Goal: Information Seeking & Learning: Check status

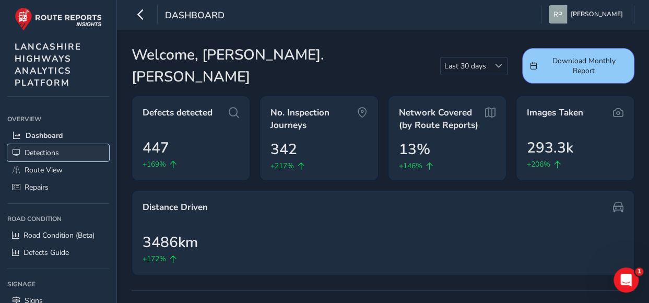
click at [50, 149] on span "Detections" at bounding box center [42, 153] width 34 height 10
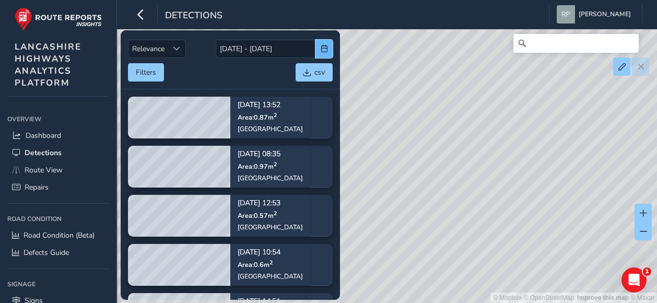
click at [329, 48] on button "button" at bounding box center [323, 49] width 17 height 18
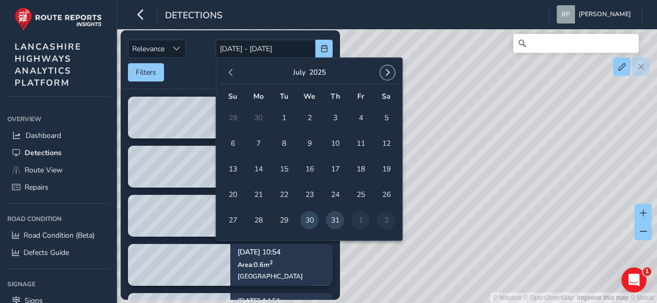
click at [392, 69] on button "button" at bounding box center [387, 72] width 15 height 15
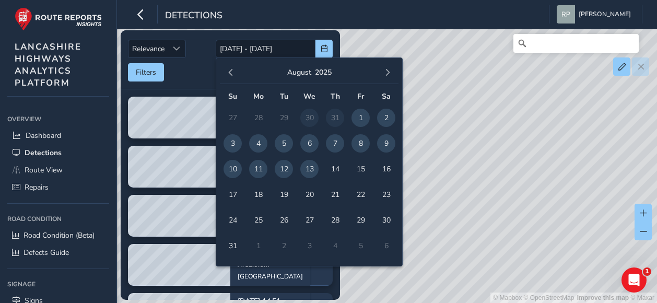
click at [337, 142] on span "7" at bounding box center [335, 143] width 18 height 18
type input "[DATE]"
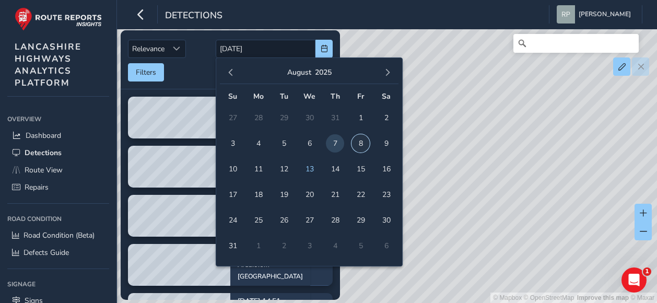
click at [358, 143] on span "8" at bounding box center [360, 143] width 18 height 18
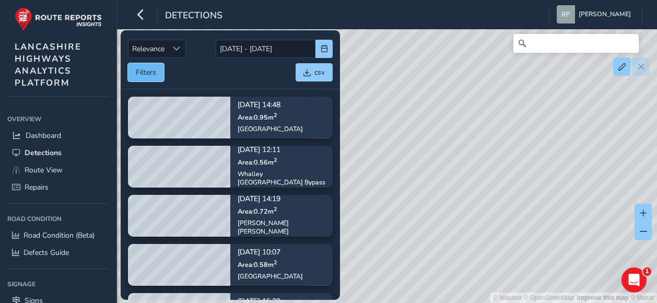
click at [140, 72] on button "Filters" at bounding box center [146, 72] width 36 height 18
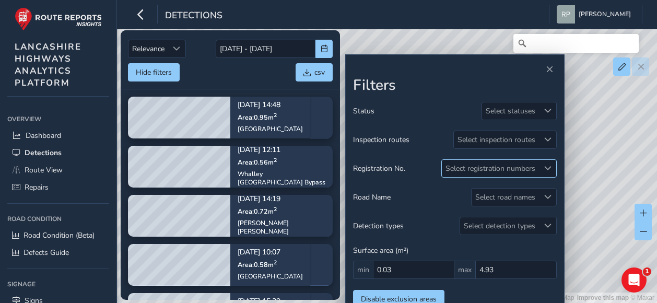
click at [553, 167] on div at bounding box center [547, 168] width 17 height 17
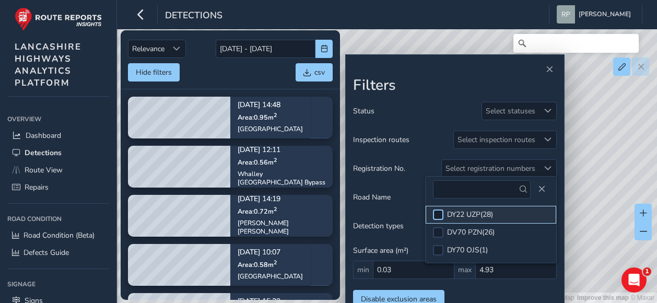
click at [438, 215] on div at bounding box center [438, 214] width 10 height 10
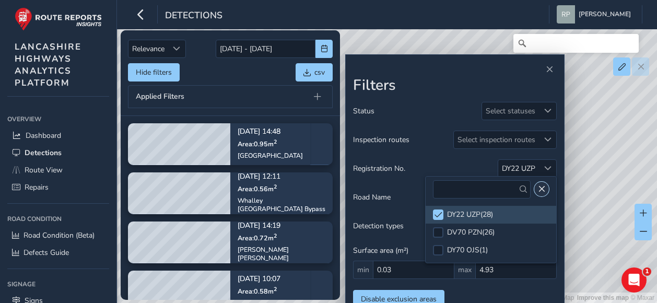
click at [541, 189] on span "Close" at bounding box center [541, 188] width 7 height 7
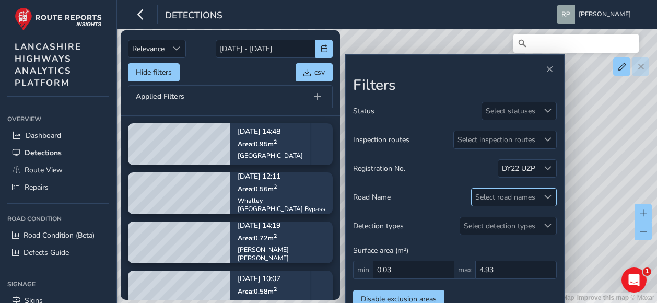
click at [503, 194] on div "Select road names" at bounding box center [505, 197] width 67 height 17
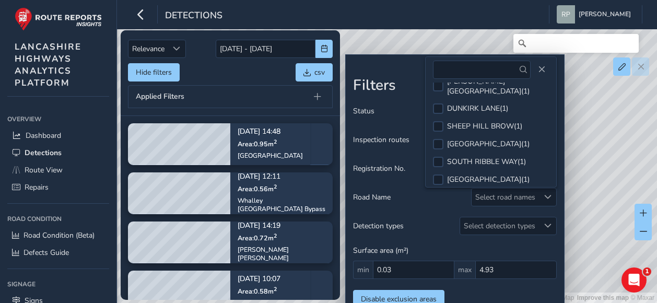
scroll to position [402, 0]
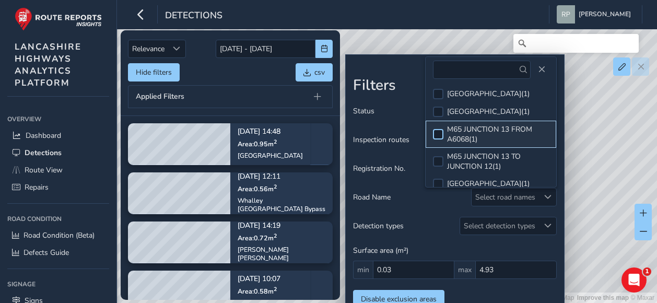
click at [440, 138] on div at bounding box center [438, 134] width 10 height 10
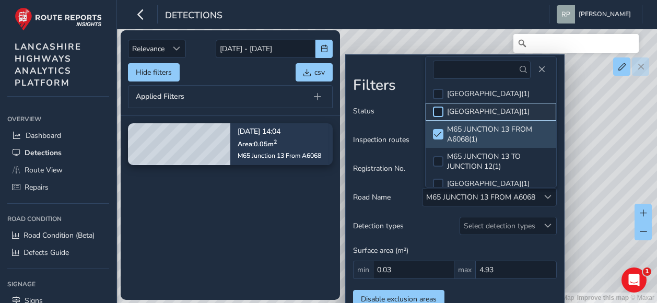
click at [439, 117] on div at bounding box center [438, 112] width 10 height 10
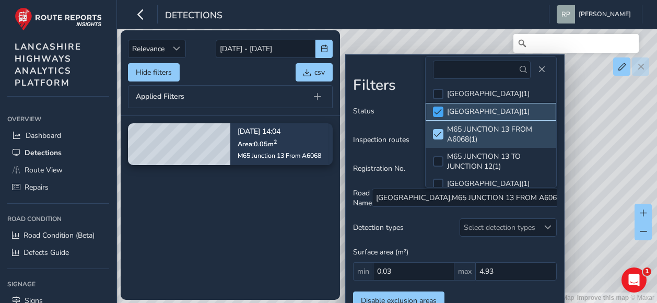
click at [437, 115] on span at bounding box center [438, 111] width 8 height 7
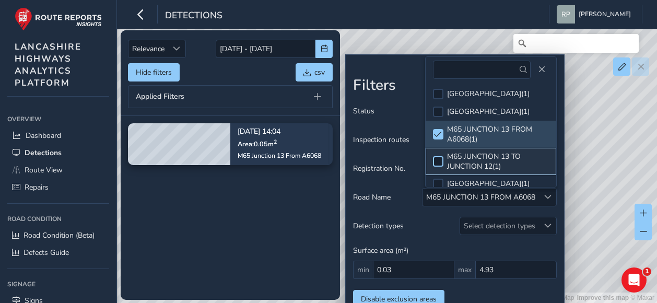
click at [443, 167] on div at bounding box center [438, 161] width 10 height 10
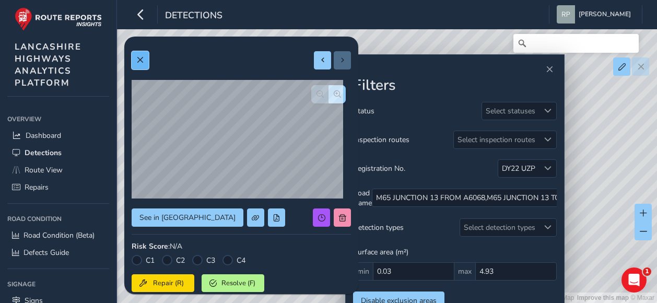
click at [140, 62] on span at bounding box center [139, 59] width 7 height 7
click at [142, 61] on span at bounding box center [139, 59] width 7 height 7
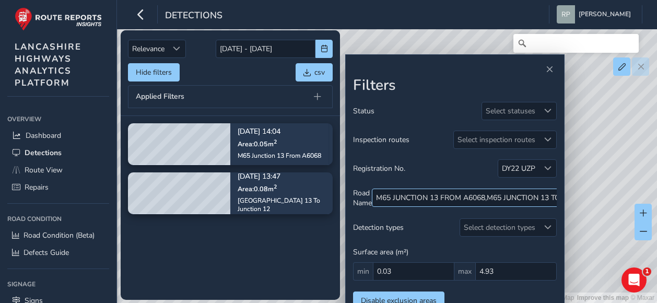
click at [549, 193] on div "M65 JUNCTION 13 TO JUNCTION 12" at bounding box center [547, 198] width 121 height 10
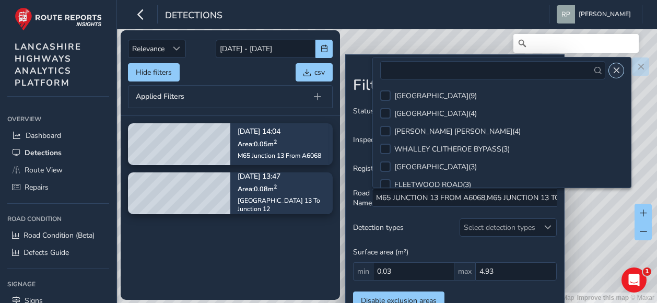
click at [615, 72] on span "Close" at bounding box center [615, 70] width 7 height 7
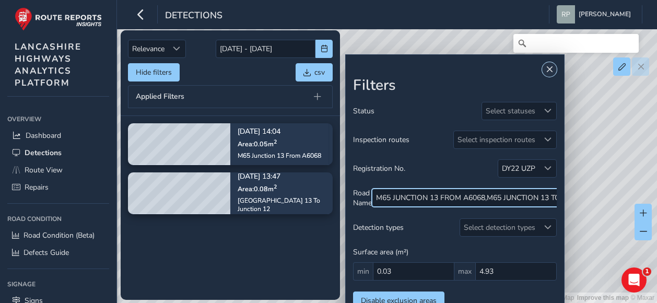
click at [547, 69] on span "Close" at bounding box center [549, 69] width 7 height 7
